Goal: Task Accomplishment & Management: Complete application form

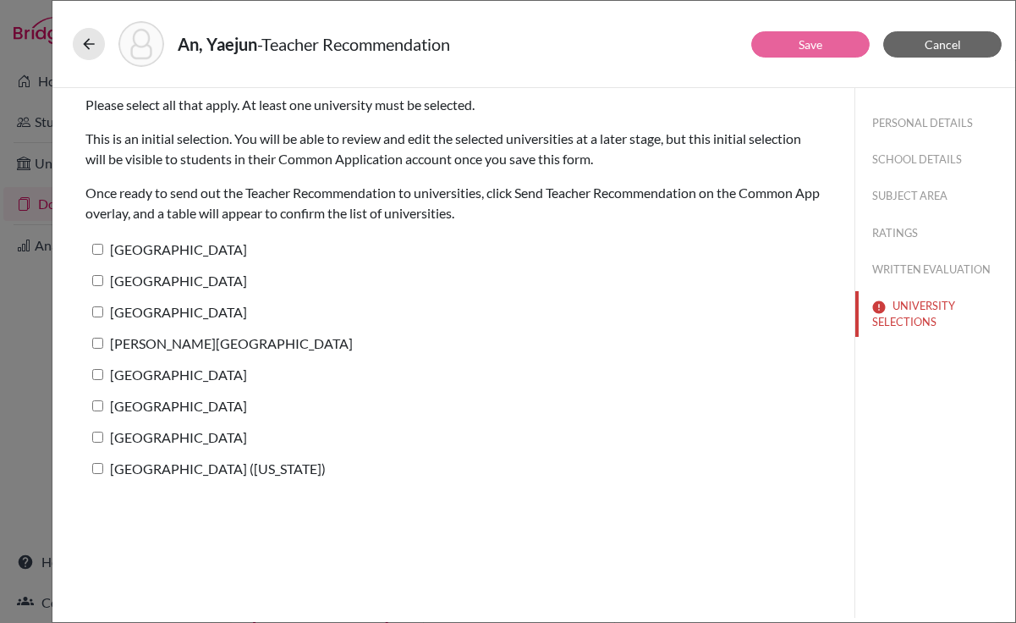
scroll to position [3, 0]
click at [97, 250] on input "[GEOGRAPHIC_DATA]" at bounding box center [97, 249] width 11 height 11
checkbox input "true"
click at [95, 283] on input "[GEOGRAPHIC_DATA]" at bounding box center [97, 280] width 11 height 11
checkbox input "true"
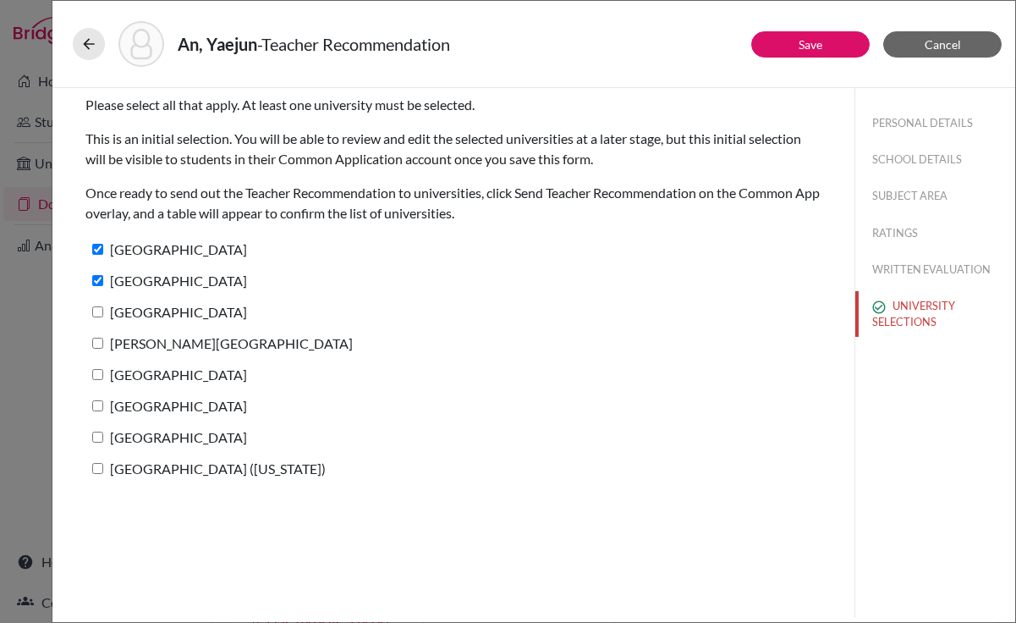
click at [99, 311] on input "[GEOGRAPHIC_DATA]" at bounding box center [97, 311] width 11 height 11
checkbox input "true"
click at [98, 341] on input "[PERSON_NAME][GEOGRAPHIC_DATA]" at bounding box center [97, 343] width 11 height 11
checkbox input "true"
click at [97, 373] on input "[GEOGRAPHIC_DATA]" at bounding box center [97, 374] width 11 height 11
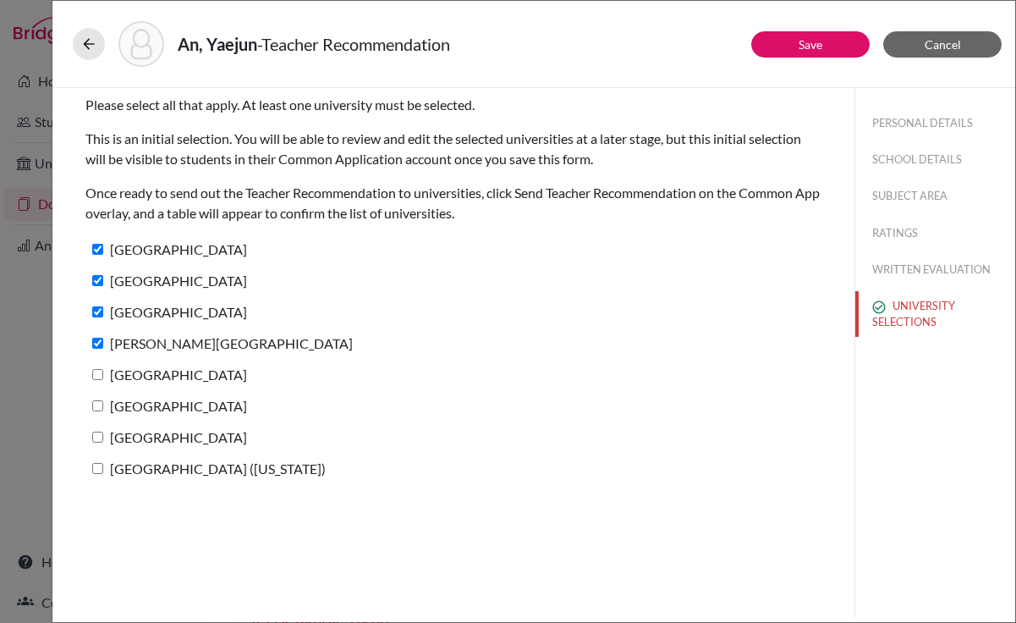
checkbox input "true"
click at [99, 410] on input "[GEOGRAPHIC_DATA]" at bounding box center [97, 405] width 11 height 11
checkbox input "true"
click at [98, 434] on input "[GEOGRAPHIC_DATA]" at bounding box center [97, 437] width 11 height 11
checkbox input "true"
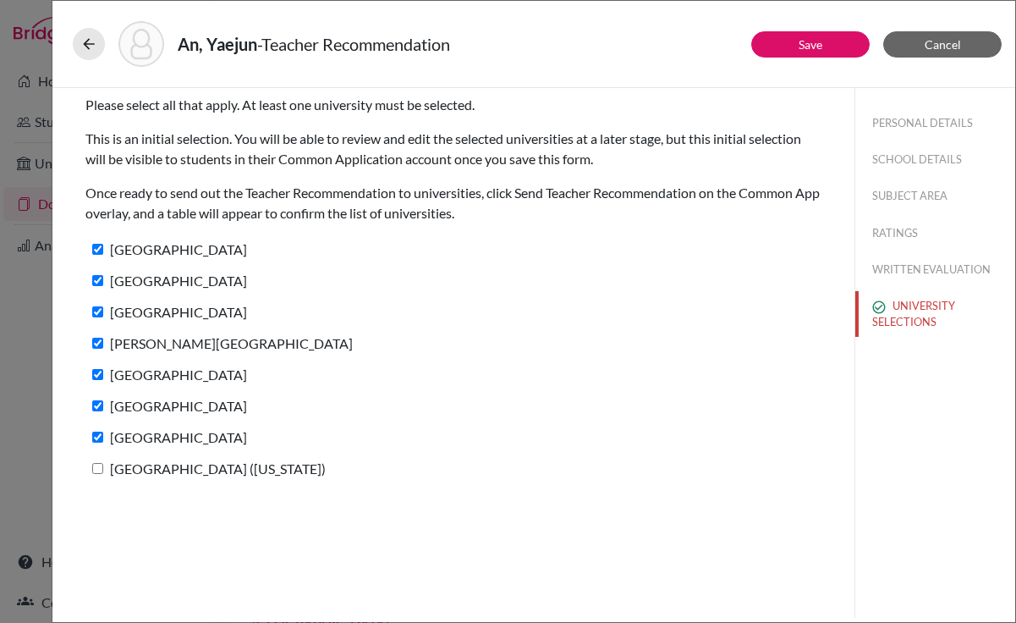
click at [97, 465] on input "[GEOGRAPHIC_DATA] ([US_STATE])" at bounding box center [97, 468] width 11 height 11
checkbox input "true"
click at [790, 52] on button "Save" at bounding box center [810, 44] width 118 height 26
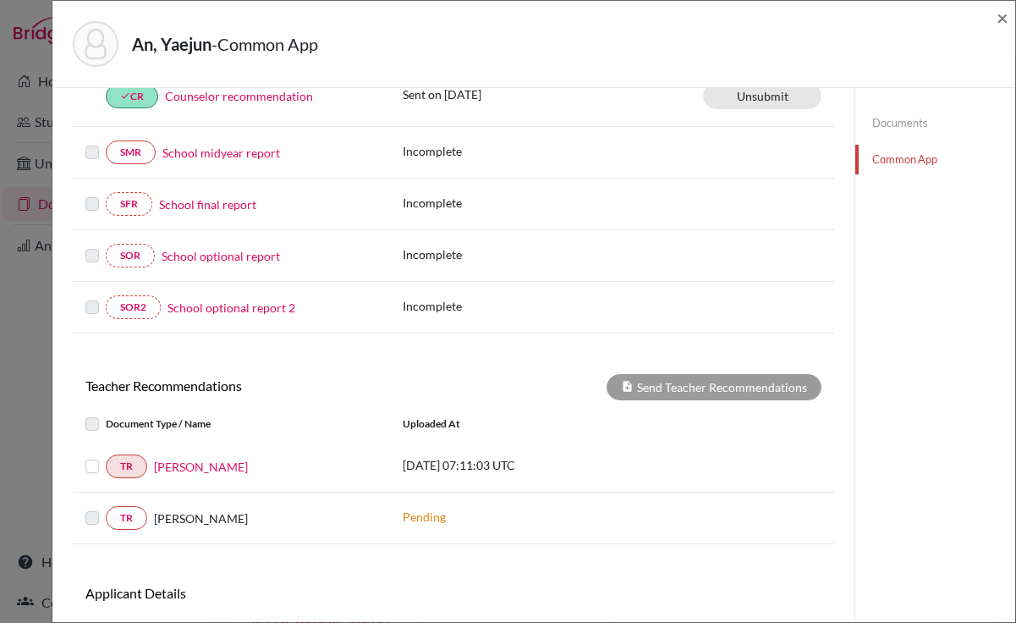
scroll to position [364, 0]
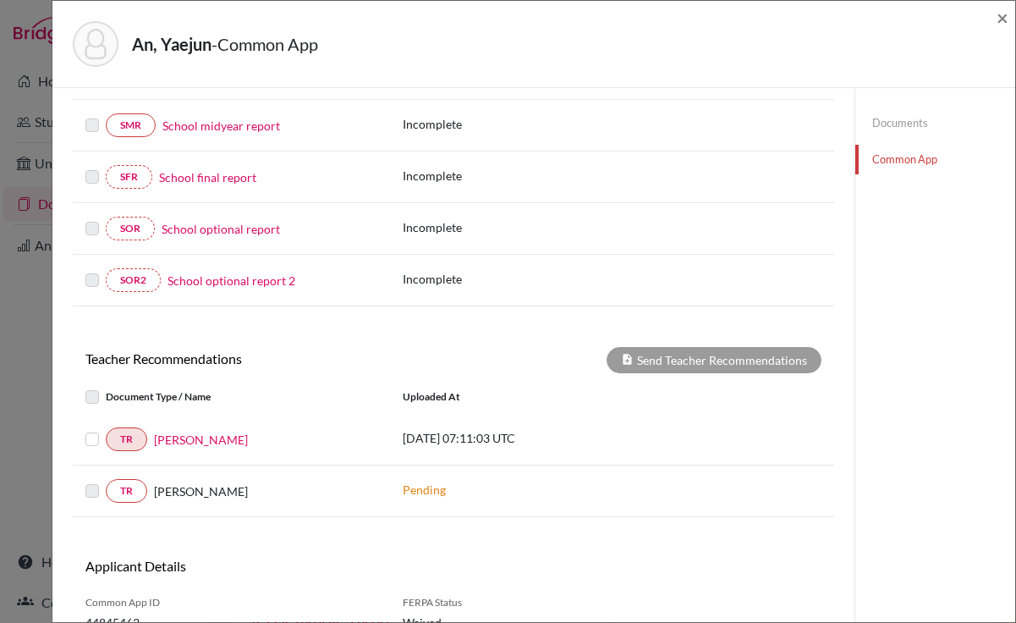
click at [106, 429] on label at bounding box center [106, 429] width 0 height 0
click at [0, 0] on input "checkbox" at bounding box center [0, 0] width 0 height 0
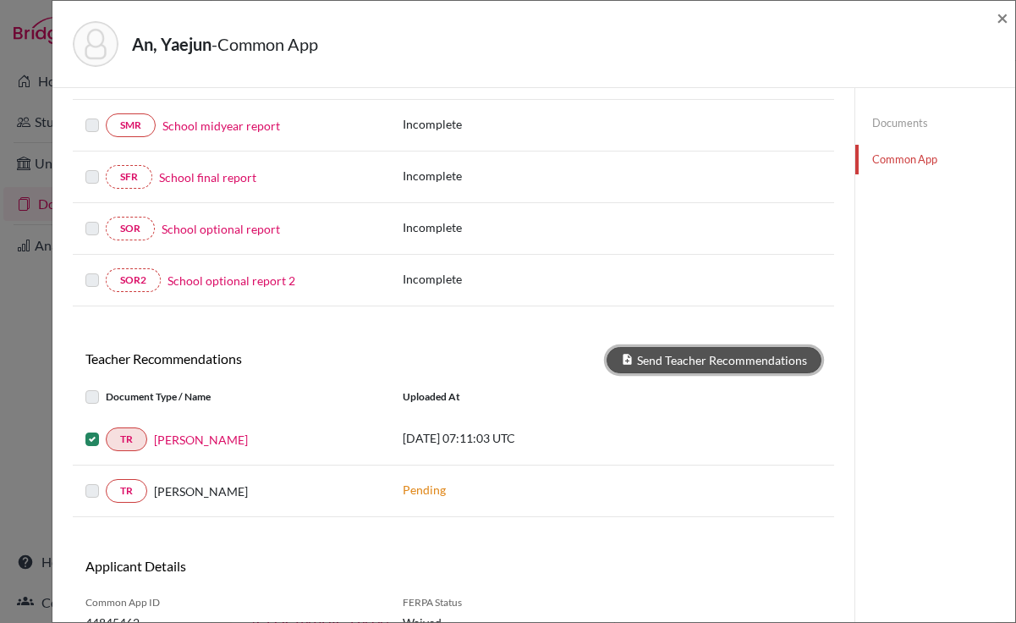
click at [677, 360] on button "Send Teacher Recommendations" at bounding box center [714, 360] width 215 height 26
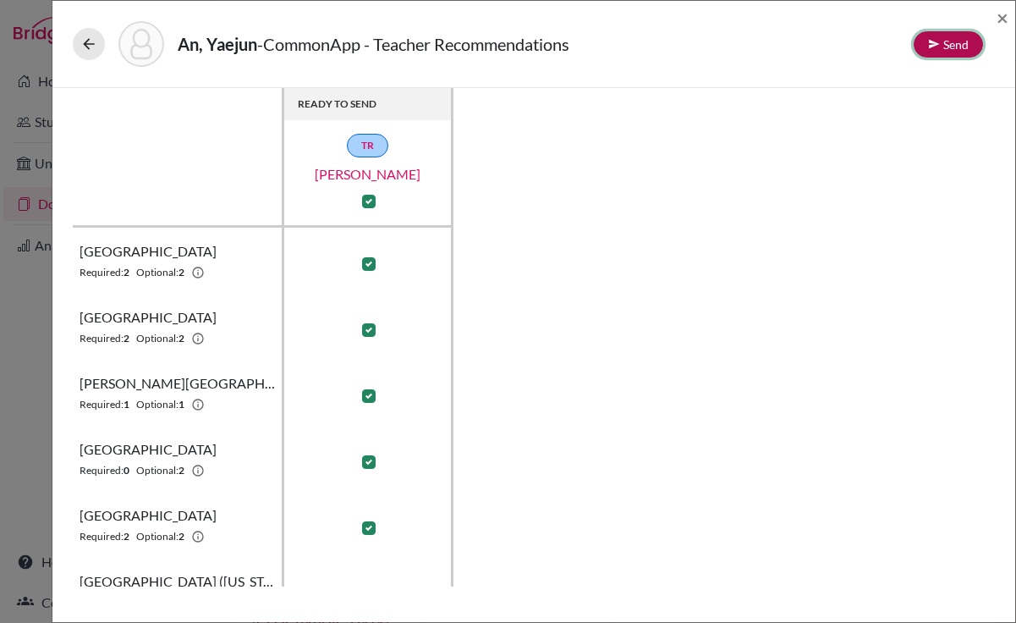
click at [941, 43] on button "Send" at bounding box center [948, 44] width 69 height 26
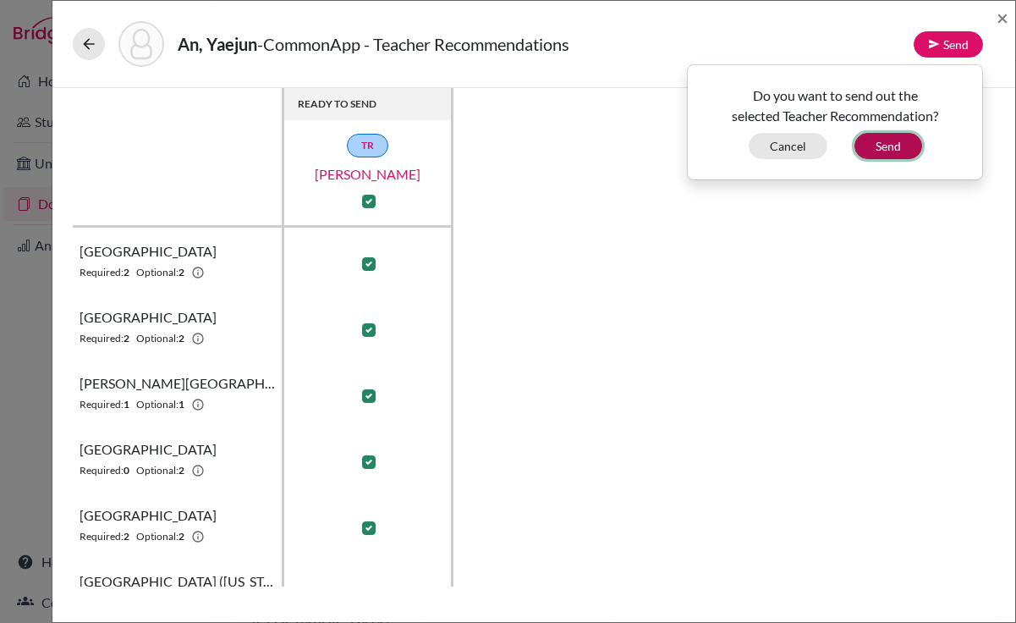
click at [900, 145] on button "Send" at bounding box center [889, 146] width 68 height 26
checkbox input "false"
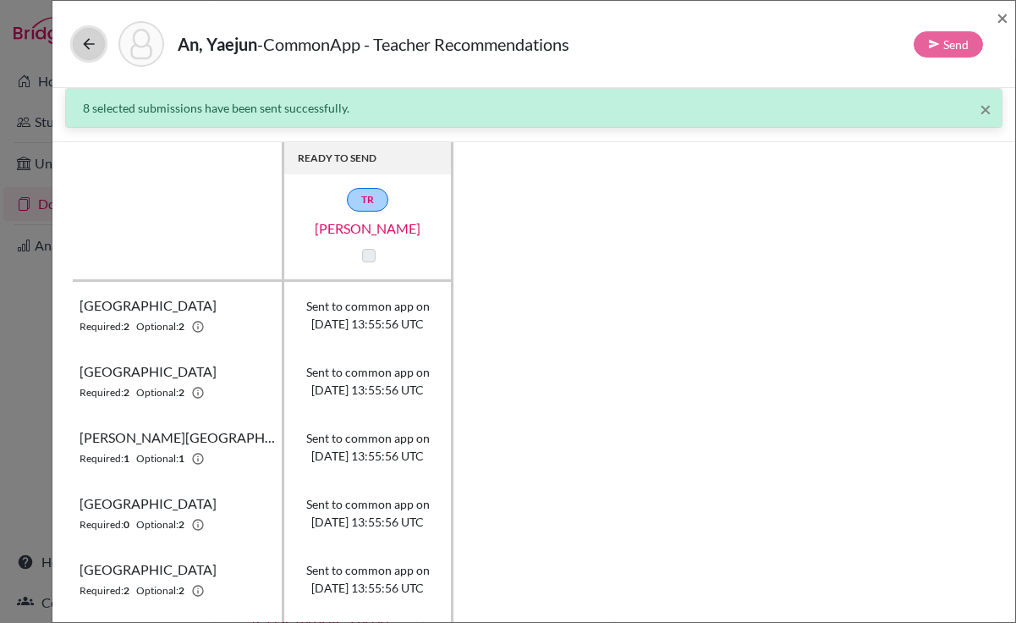
click at [90, 42] on icon at bounding box center [88, 44] width 17 height 17
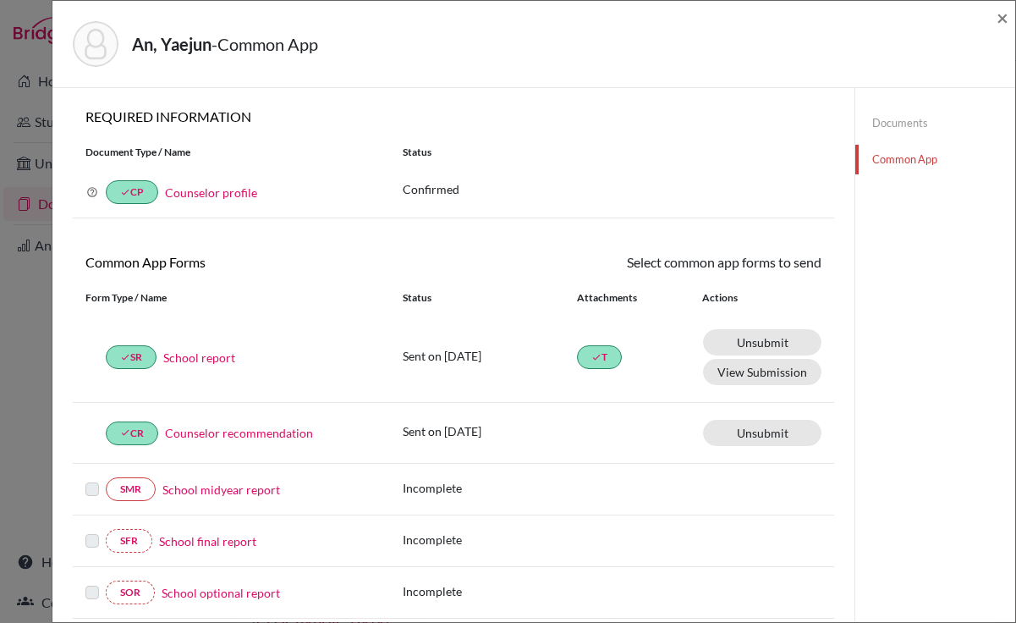
click at [876, 121] on link "Documents" at bounding box center [936, 123] width 160 height 30
